Goal: Task Accomplishment & Management: Manage account settings

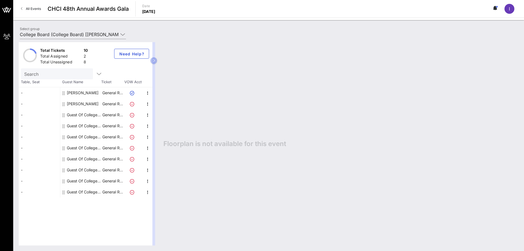
click at [79, 115] on div "Guest Of College Board" at bounding box center [84, 114] width 35 height 11
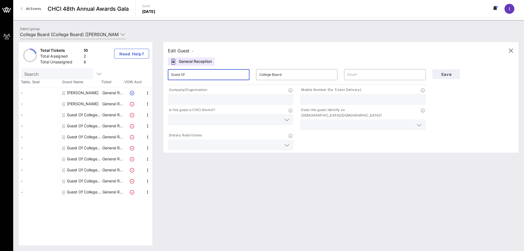
click at [193, 74] on input "Guest Of" at bounding box center [208, 74] width 75 height 9
drag, startPoint x: 186, startPoint y: 75, endPoint x: 128, endPoint y: 75, distance: 58.1
click at [128, 75] on div "Total Tickets 10 Total Assigned 2 Total Unassigned 8 Need Help? Search Table, S…" at bounding box center [269, 143] width 500 height 203
click at [216, 74] on input "[PERSON_NAME]" at bounding box center [208, 74] width 75 height 9
type input "[PERSON_NAME] [PERSON_NAME]"
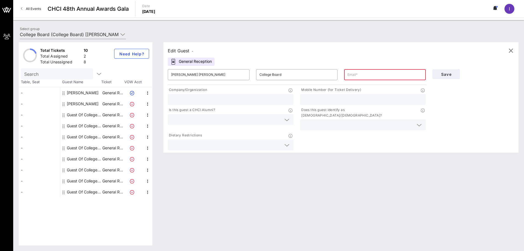
click at [374, 78] on input "text" at bounding box center [385, 74] width 75 height 9
paste input "[EMAIL_ADDRESS][DOMAIN_NAME]"
type input "[EMAIL_ADDRESS][DOMAIN_NAME]"
click at [197, 90] on p "Company/Organization" at bounding box center [187, 90] width 39 height 6
click at [447, 75] on span "Save" at bounding box center [446, 74] width 19 height 5
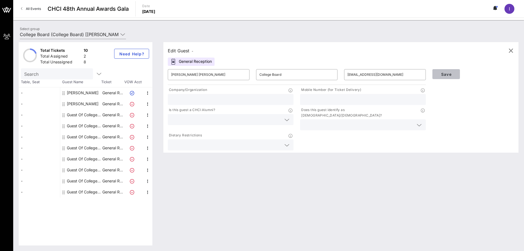
click at [447, 75] on span "Save" at bounding box center [446, 74] width 19 height 5
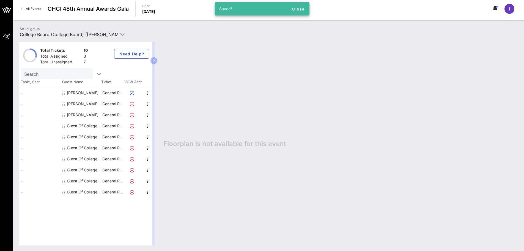
click at [80, 102] on div "[PERSON_NAME] [PERSON_NAME] College Board" at bounding box center [84, 103] width 35 height 11
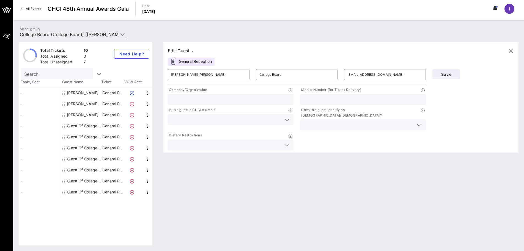
click at [184, 91] on p "Company/Organization" at bounding box center [187, 90] width 39 height 6
click at [186, 87] on p "Company/Organization" at bounding box center [187, 90] width 39 height 6
click at [183, 110] on p "Is this guest a CHCI Alumni?" at bounding box center [191, 110] width 47 height 6
click at [175, 89] on p "Company/Organization" at bounding box center [187, 90] width 39 height 6
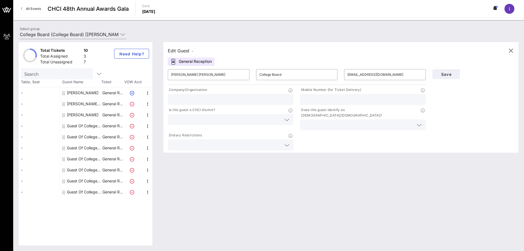
click at [175, 89] on p "Company/Organization" at bounding box center [187, 90] width 39 height 6
click at [232, 193] on div "Edit Guest - General Reception ​ [PERSON_NAME] [PERSON_NAME] ​ College Board ​ …" at bounding box center [338, 143] width 361 height 203
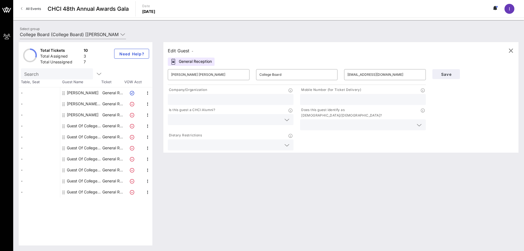
click at [77, 91] on div "[PERSON_NAME]" at bounding box center [83, 92] width 32 height 11
type input "[PERSON_NAME]"
type input "[EMAIL_ADDRESS][DOMAIN_NAME]"
type input "[PHONE_NUMBER]"
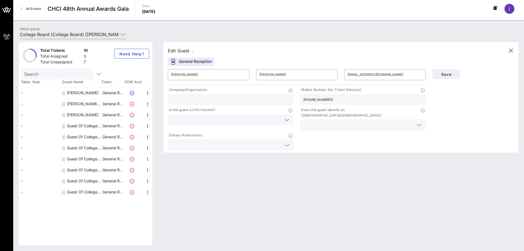
click at [77, 91] on div "[PERSON_NAME]" at bounding box center [83, 92] width 32 height 11
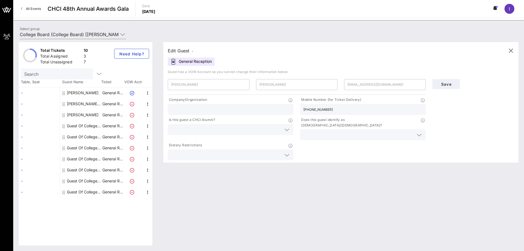
click at [82, 102] on div "[PERSON_NAME] [PERSON_NAME] College Board" at bounding box center [84, 103] width 35 height 11
type input "[PERSON_NAME] [PERSON_NAME]"
type input "College Board"
type input "[EMAIL_ADDRESS][DOMAIN_NAME]"
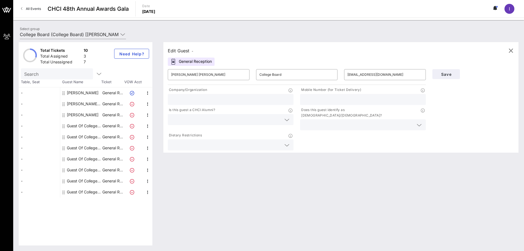
click at [347, 89] on p "Mobile Number (for Ticket Delivery)" at bounding box center [330, 90] width 61 height 6
click at [364, 91] on div "Mobile Number (for Ticket Delivery)" at bounding box center [363, 90] width 126 height 7
click at [426, 87] on p at bounding box center [423, 90] width 5 height 6
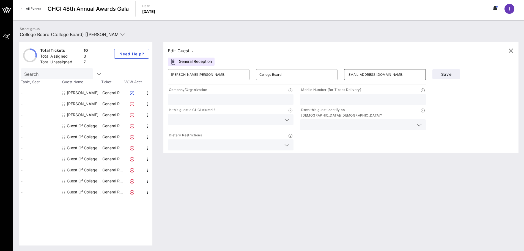
click at [389, 76] on input "[EMAIL_ADDRESS][DOMAIN_NAME]" at bounding box center [385, 74] width 75 height 9
drag, startPoint x: 389, startPoint y: 76, endPoint x: 400, endPoint y: 76, distance: 10.8
click at [389, 76] on input "[EMAIL_ADDRESS][DOMAIN_NAME]" at bounding box center [385, 74] width 75 height 9
click at [400, 76] on input "[EMAIL_ADDRESS][DOMAIN_NAME]" at bounding box center [385, 74] width 75 height 9
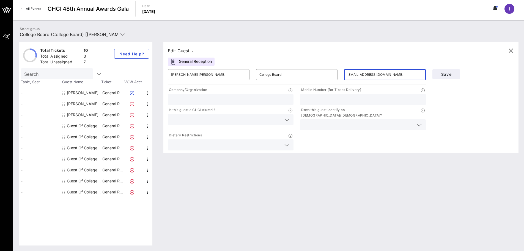
click at [198, 91] on p "Company/Organization" at bounding box center [187, 90] width 39 height 6
click at [79, 103] on div "[PERSON_NAME] [PERSON_NAME] College Board" at bounding box center [84, 103] width 35 height 11
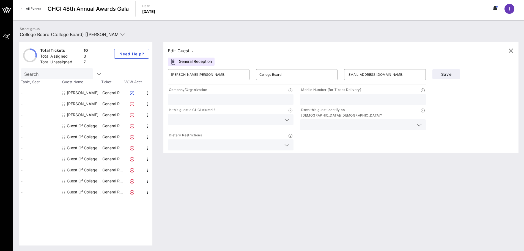
click at [79, 103] on div "[PERSON_NAME] [PERSON_NAME] College Board" at bounding box center [84, 103] width 35 height 11
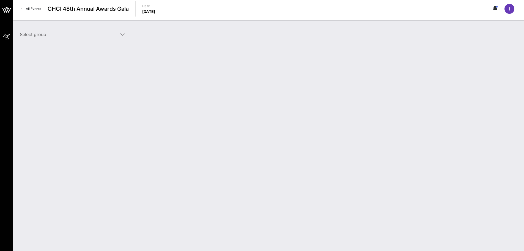
type input "College Board (College Board) [[PERSON_NAME], [EMAIL_ADDRESS][DOMAIN_NAME]]"
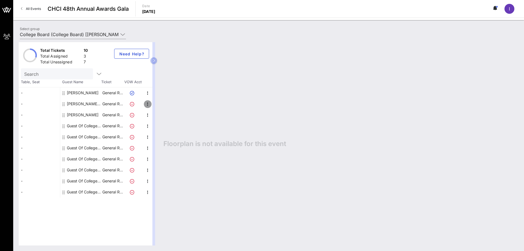
click at [148, 104] on icon "button" at bounding box center [147, 104] width 7 height 7
click at [159, 107] on div "Edit" at bounding box center [161, 105] width 11 height 4
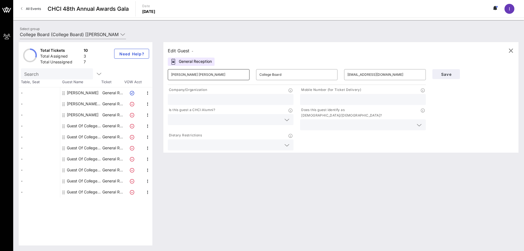
click at [242, 74] on input "[PERSON_NAME] [PERSON_NAME]" at bounding box center [208, 74] width 75 height 9
click at [286, 74] on input "College Board" at bounding box center [296, 74] width 75 height 9
type input "3479637973"
click at [187, 102] on input "text" at bounding box center [230, 99] width 119 height 7
type input "College Board"
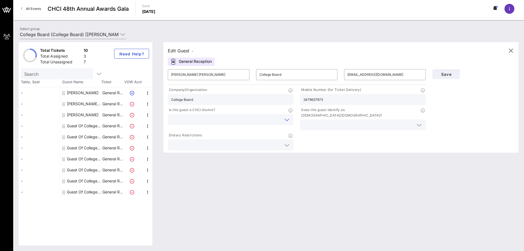
click at [203, 119] on input "text" at bounding box center [226, 119] width 110 height 7
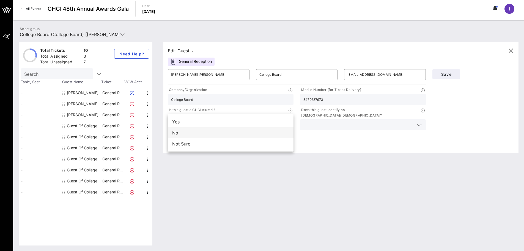
click at [176, 133] on div "No" at bounding box center [231, 132] width 126 height 11
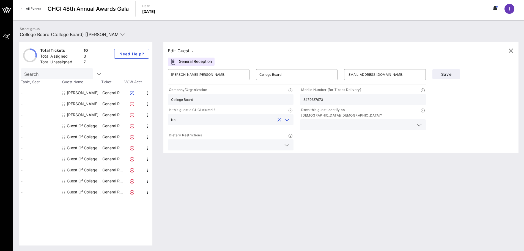
click at [332, 121] on input "text" at bounding box center [358, 124] width 110 height 7
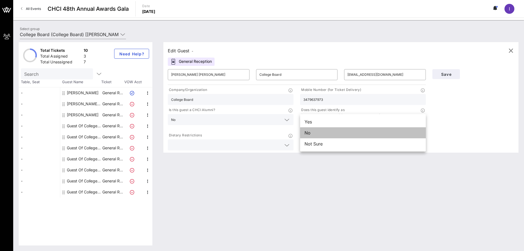
click at [312, 131] on div "No" at bounding box center [363, 132] width 126 height 11
click at [312, 131] on div "Company/Organization College Board Mobile Number (for Ticket Delivery) 34796379…" at bounding box center [297, 118] width 265 height 65
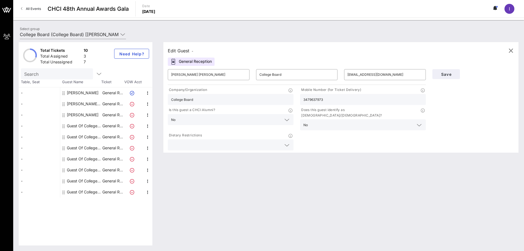
click at [225, 141] on input "text" at bounding box center [226, 144] width 110 height 7
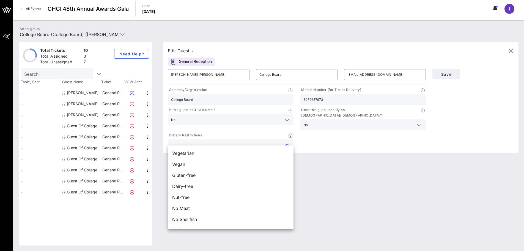
click at [225, 141] on input "text" at bounding box center [226, 144] width 110 height 7
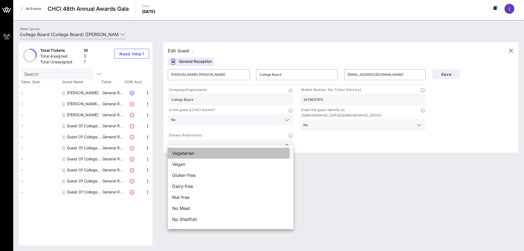
click at [190, 155] on span "Vegetarian" at bounding box center [183, 153] width 22 height 7
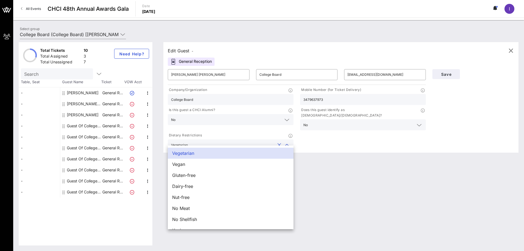
click at [338, 137] on div "Company/Organization College Board Mobile Number (for Ticket Delivery) 34796379…" at bounding box center [297, 118] width 265 height 65
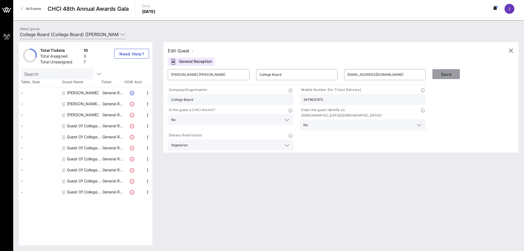
click at [449, 75] on span "Save" at bounding box center [446, 74] width 19 height 5
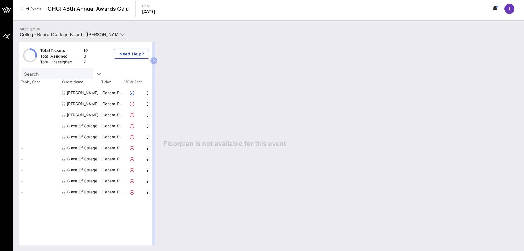
click at [80, 95] on div "[PERSON_NAME]" at bounding box center [83, 92] width 32 height 11
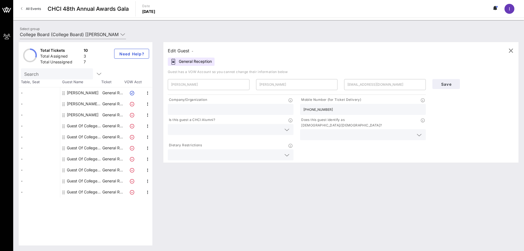
click at [77, 114] on div "[PERSON_NAME]" at bounding box center [83, 114] width 32 height 11
type input "Valerie"
type input "Pereyra"
type input "vpereyra@collegeboard.org"
type input "College Board"
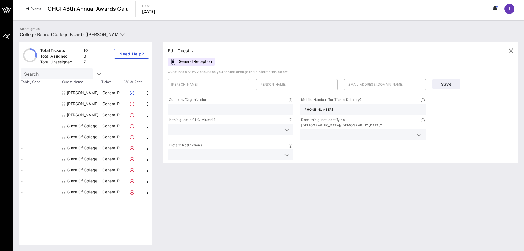
type input "8025053170"
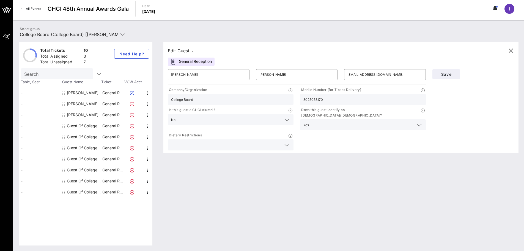
click at [76, 102] on div "[PERSON_NAME] [PERSON_NAME] College Board" at bounding box center [84, 103] width 35 height 11
type input "[PERSON_NAME] [PERSON_NAME]"
type input "College Board"
type input "[EMAIL_ADDRESS][DOMAIN_NAME]"
type input "3479637973"
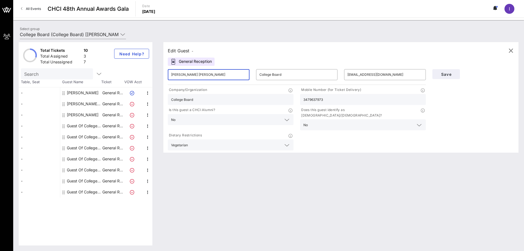
drag, startPoint x: 220, startPoint y: 75, endPoint x: 187, endPoint y: 75, distance: 33.3
click at [187, 75] on input "[PERSON_NAME] [PERSON_NAME]" at bounding box center [208, 74] width 75 height 9
type input "[PERSON_NAME]"
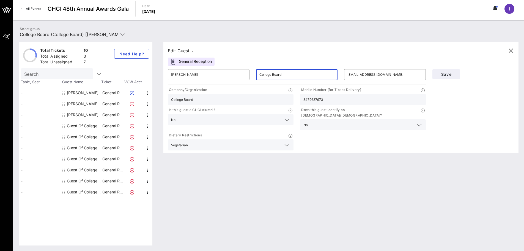
click at [285, 73] on input "College Board" at bounding box center [296, 74] width 75 height 9
drag, startPoint x: 275, startPoint y: 74, endPoint x: 259, endPoint y: 74, distance: 16.8
click at [273, 74] on input "College Board" at bounding box center [296, 74] width 75 height 9
click at [254, 74] on div "​ College Board" at bounding box center [297, 75] width 88 height 18
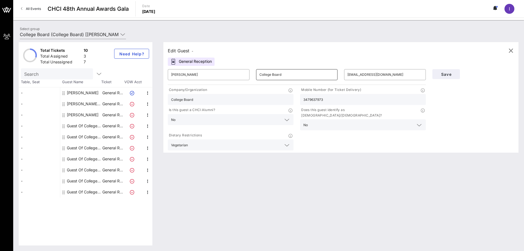
click at [260, 74] on input "College Board" at bounding box center [296, 74] width 75 height 9
drag, startPoint x: 259, startPoint y: 74, endPoint x: 266, endPoint y: 75, distance: 6.7
click at [263, 75] on input "College Board" at bounding box center [296, 74] width 75 height 9
drag, startPoint x: 266, startPoint y: 75, endPoint x: 295, endPoint y: 75, distance: 28.9
click at [295, 75] on input "College Board" at bounding box center [296, 74] width 75 height 9
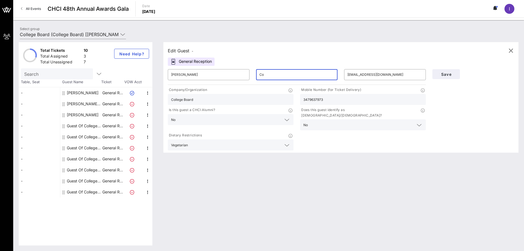
type input "C"
paste input "Shabazz Brathwaite"
type input "Shabazz Brathwaite"
click at [446, 72] on span "Save" at bounding box center [446, 74] width 19 height 5
